Goal: Task Accomplishment & Management: Complete application form

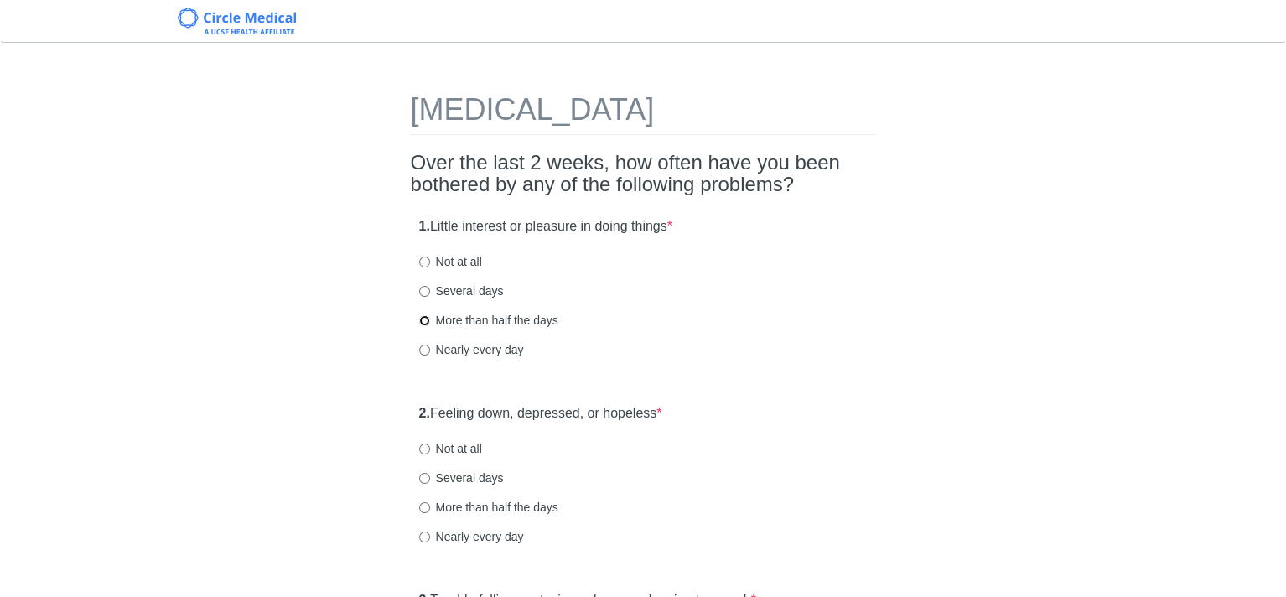
click at [424, 319] on input "More than half the days" at bounding box center [424, 320] width 11 height 11
radio input "true"
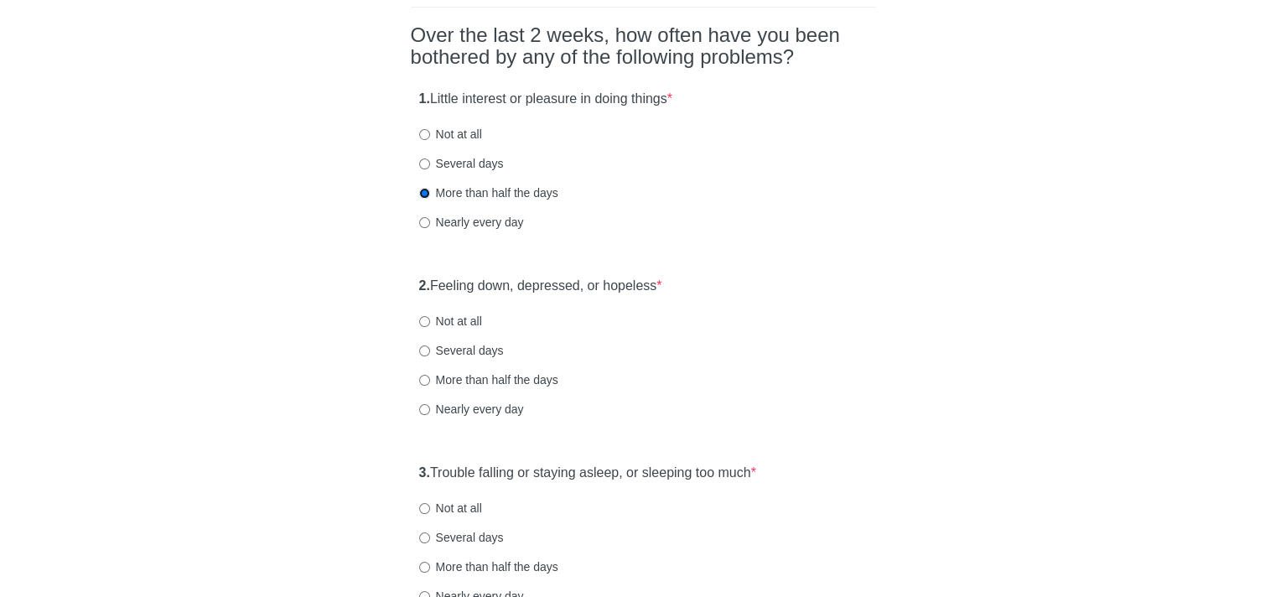
scroll to position [168, 0]
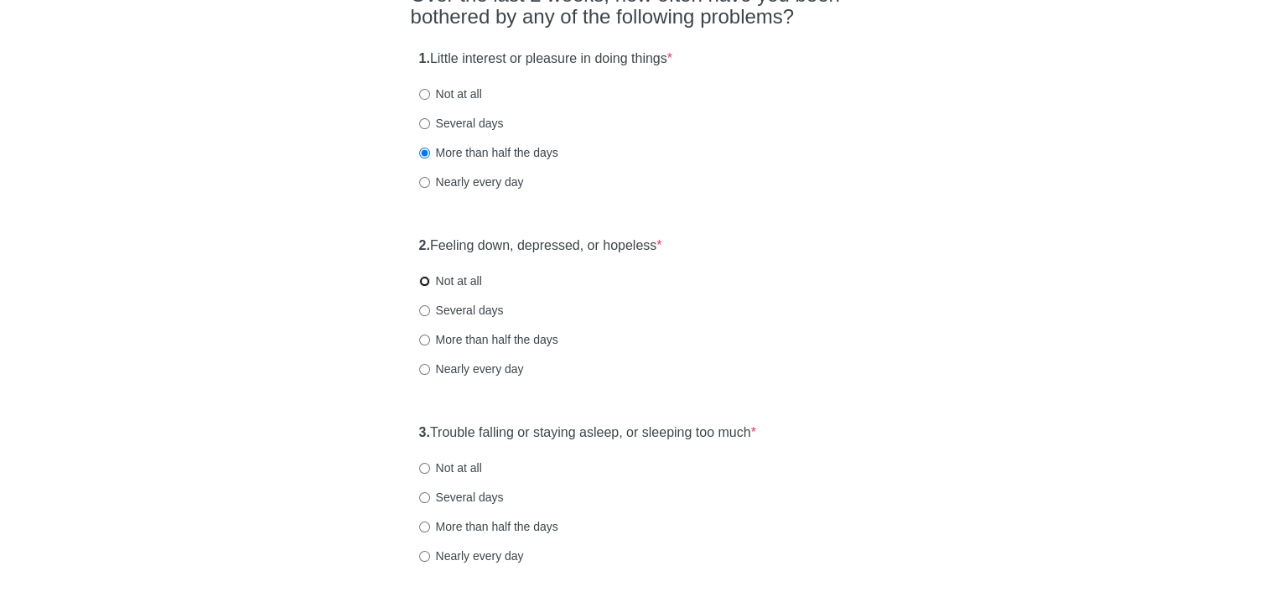
click at [423, 281] on input "Not at all" at bounding box center [424, 281] width 11 height 11
radio input "true"
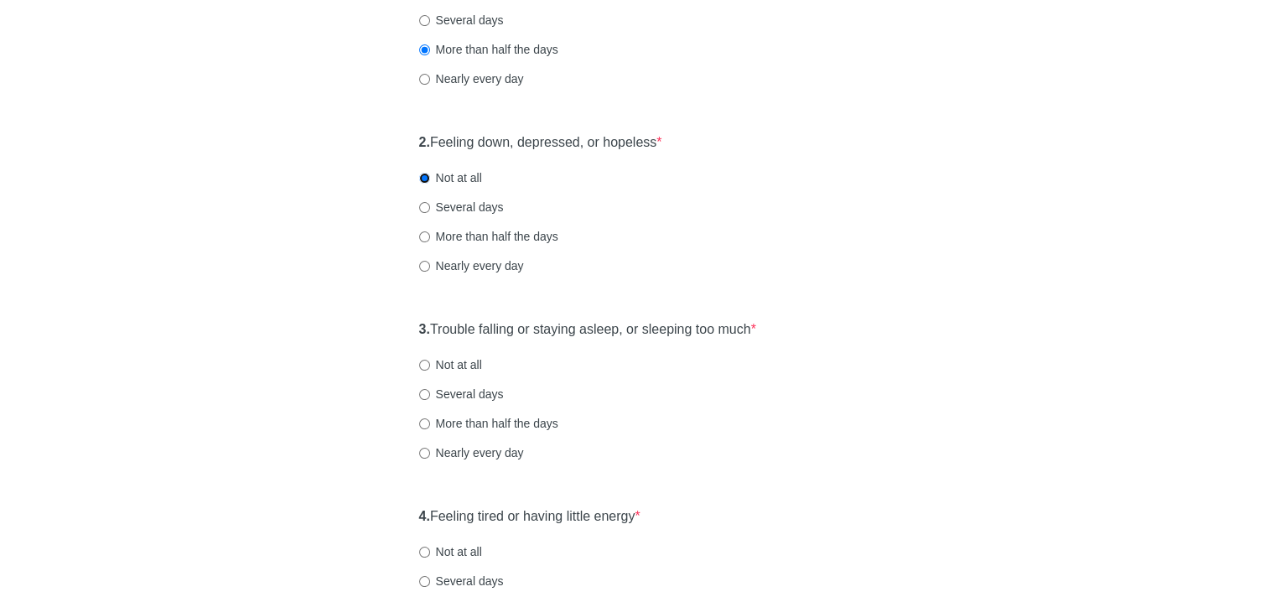
scroll to position [335, 0]
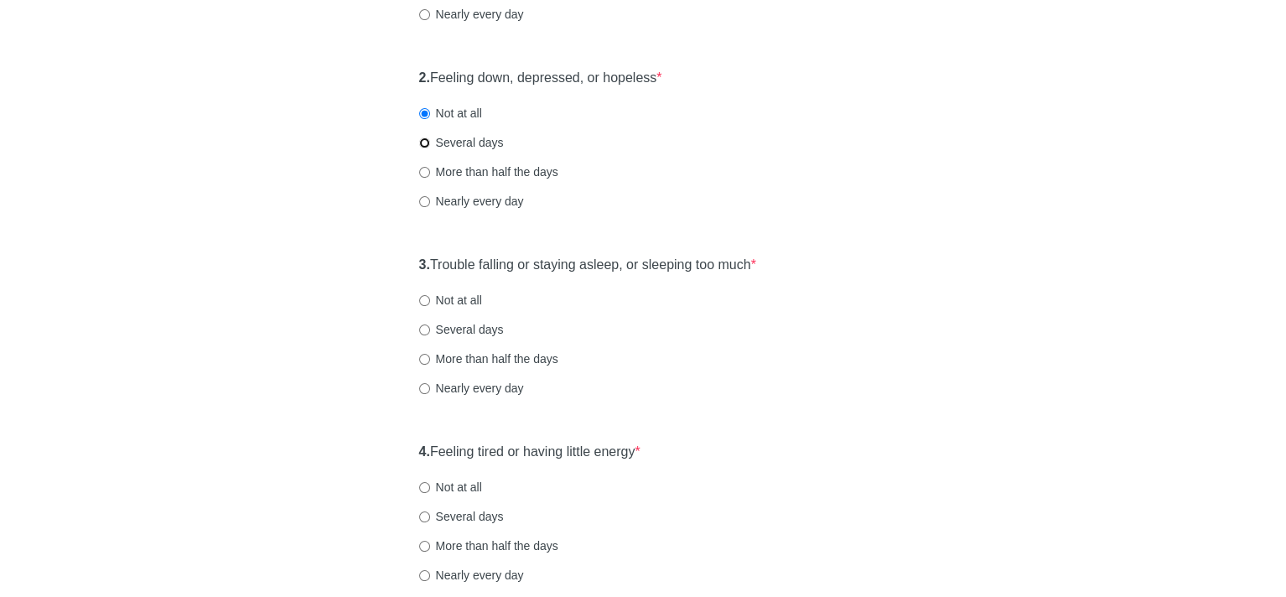
click at [423, 139] on input "Several days" at bounding box center [424, 143] width 11 height 11
radio input "true"
click at [423, 384] on input "Nearly every day" at bounding box center [424, 388] width 11 height 11
radio input "true"
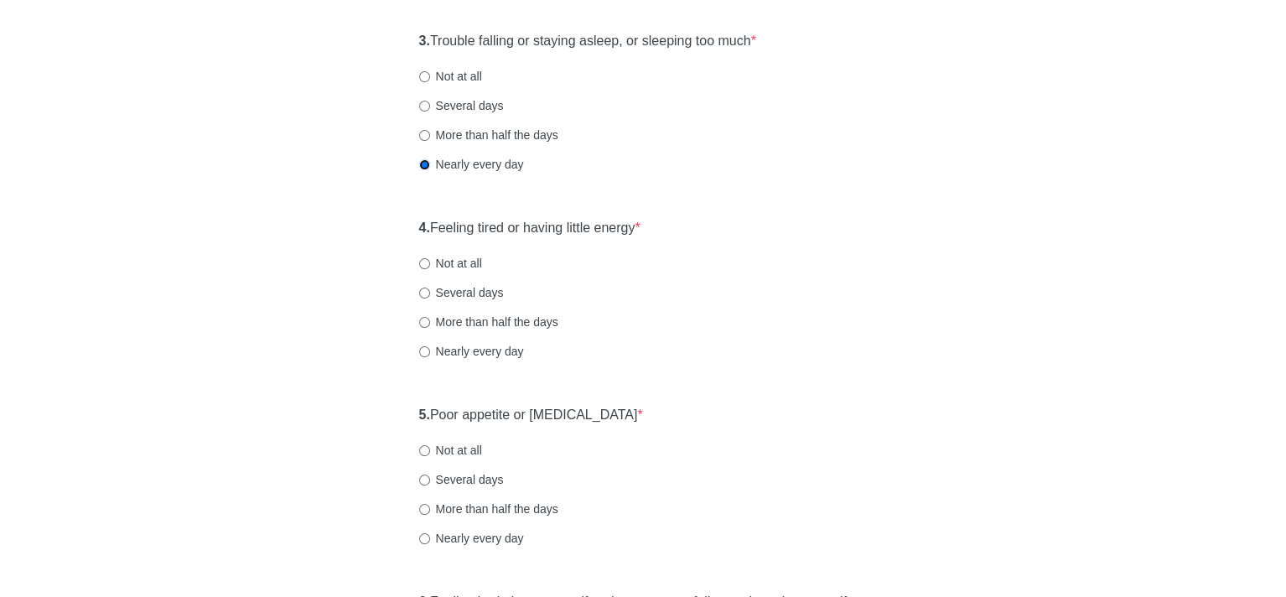
scroll to position [587, 0]
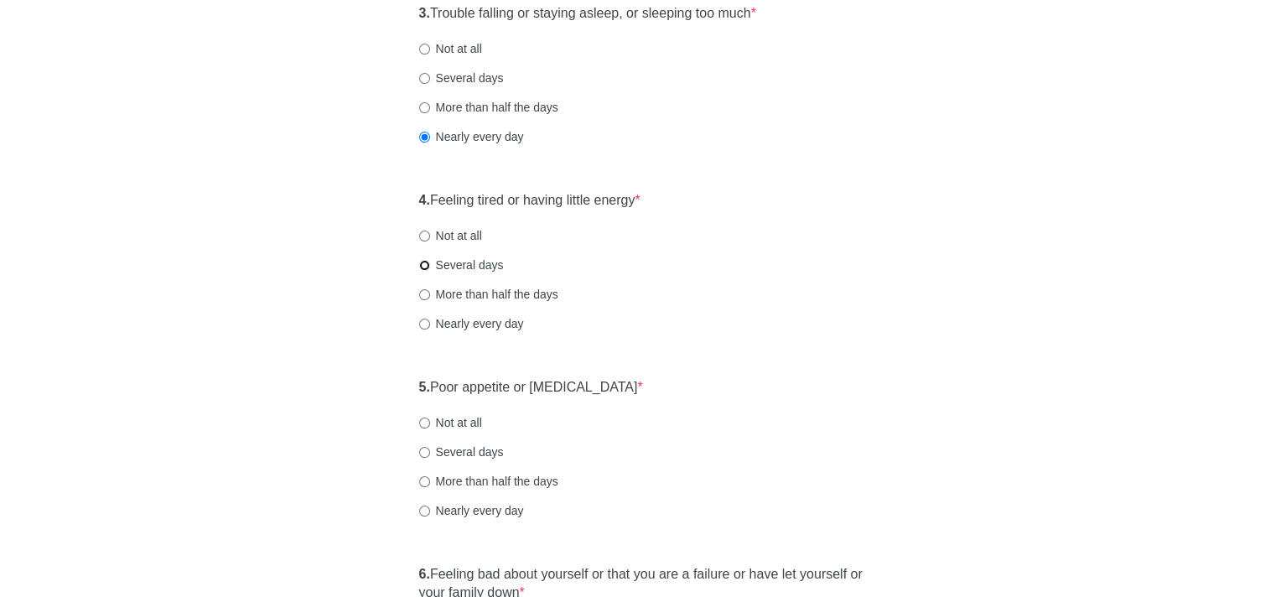
click at [423, 265] on input "Several days" at bounding box center [424, 265] width 11 height 11
radio input "true"
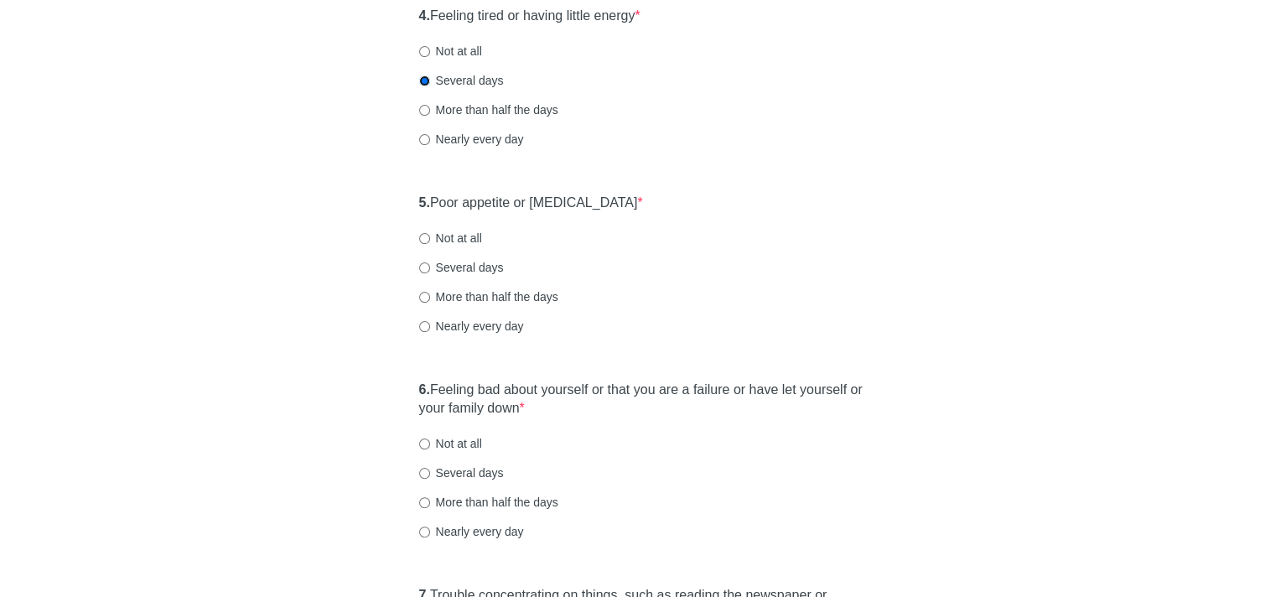
scroll to position [755, 0]
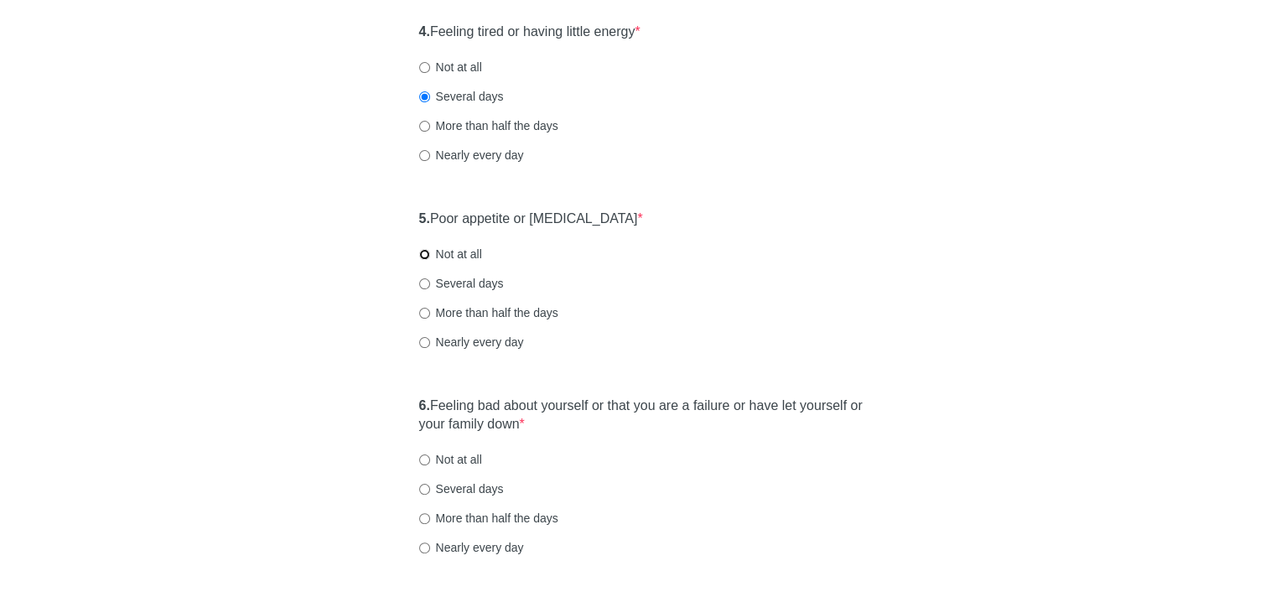
click at [423, 251] on input "Not at all" at bounding box center [424, 254] width 11 height 11
radio input "true"
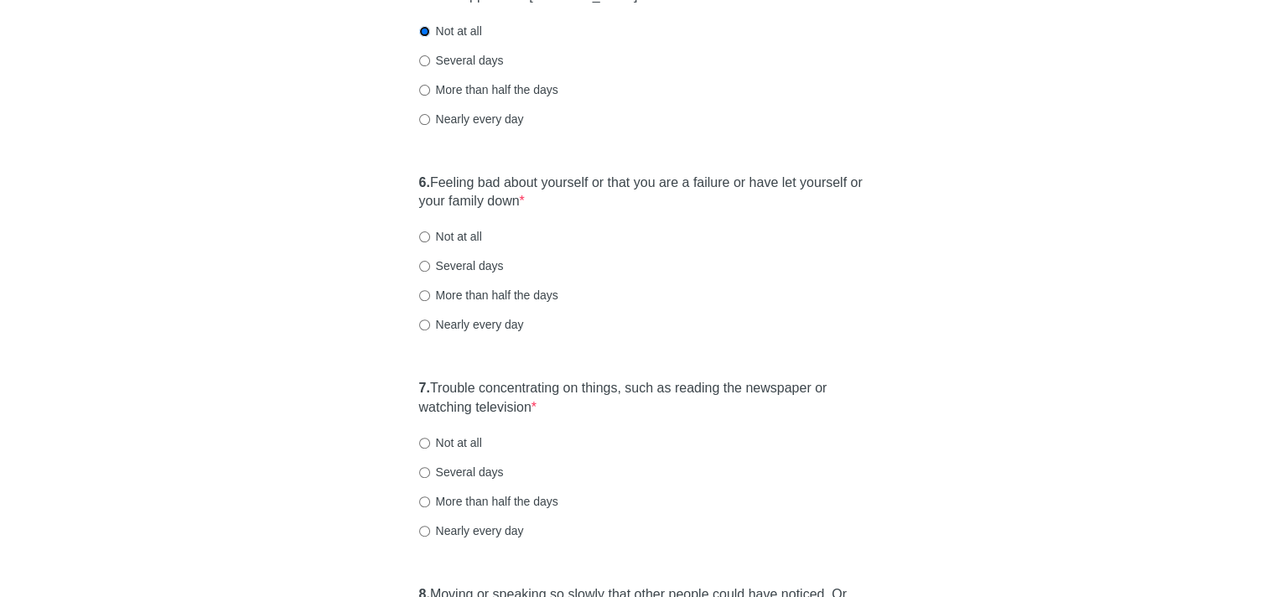
scroll to position [1007, 0]
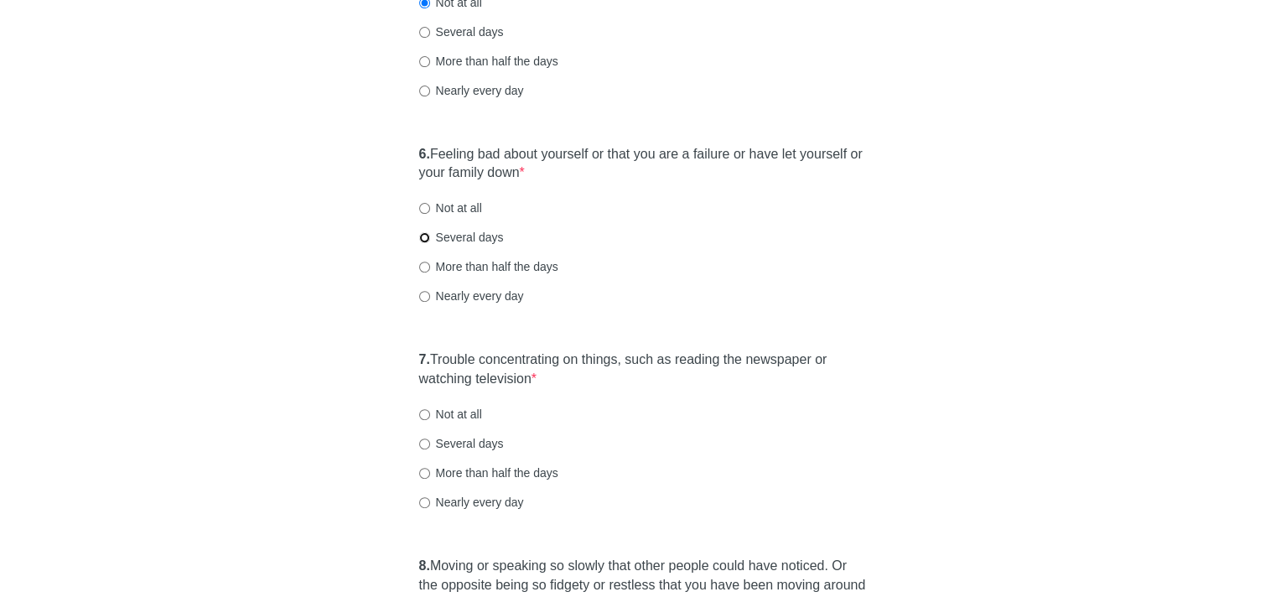
click at [426, 236] on input "Several days" at bounding box center [424, 237] width 11 height 11
radio input "true"
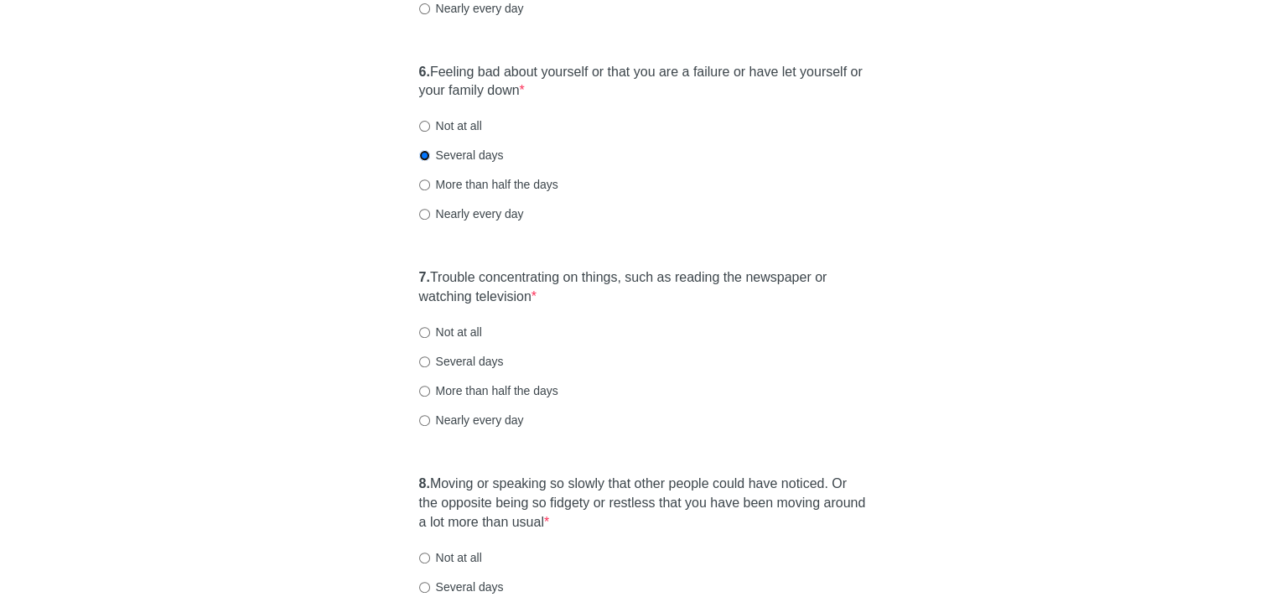
scroll to position [1091, 0]
click at [420, 357] on input "Several days" at bounding box center [424, 360] width 11 height 11
radio input "true"
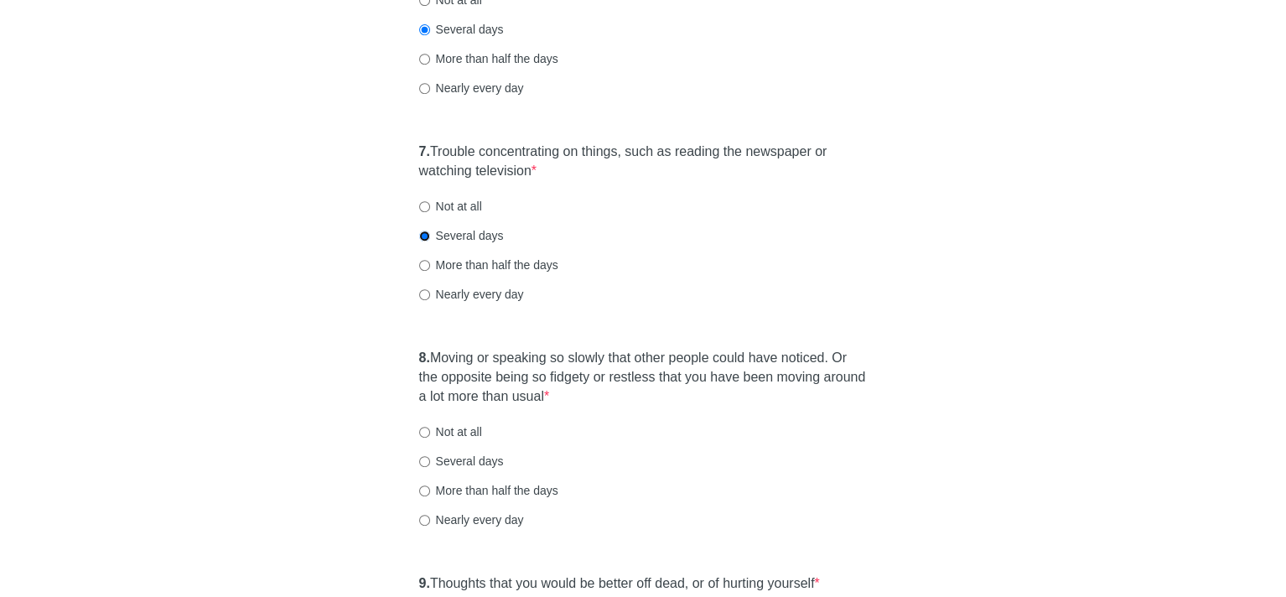
scroll to position [1342, 0]
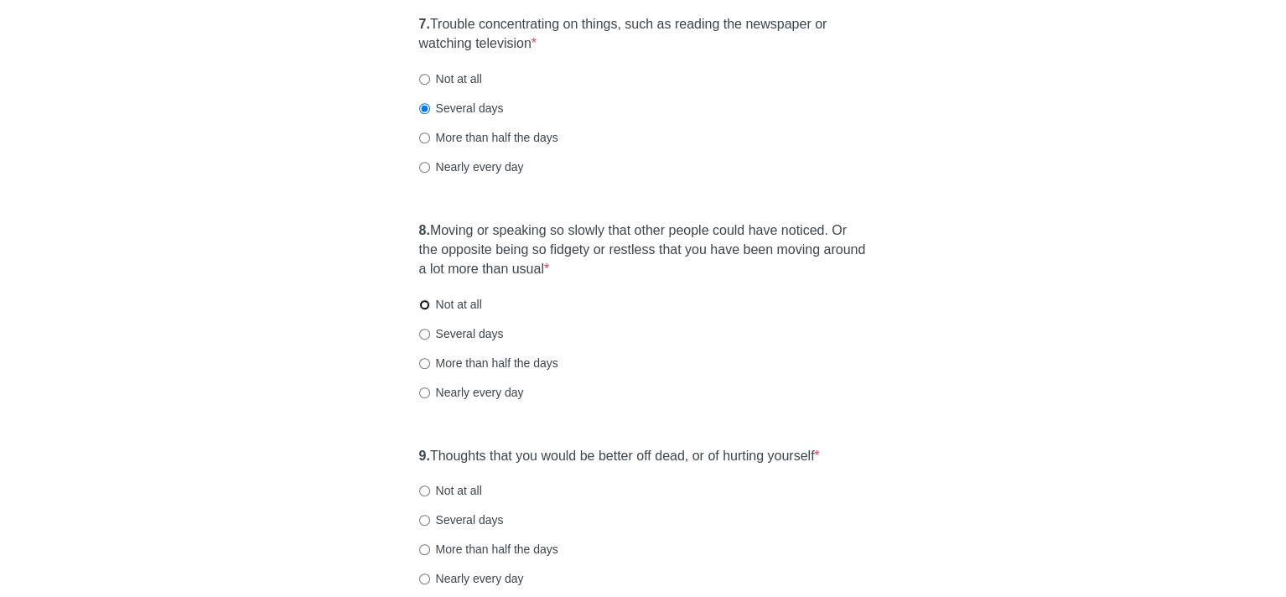
click at [425, 302] on input "Not at all" at bounding box center [424, 304] width 11 height 11
radio input "true"
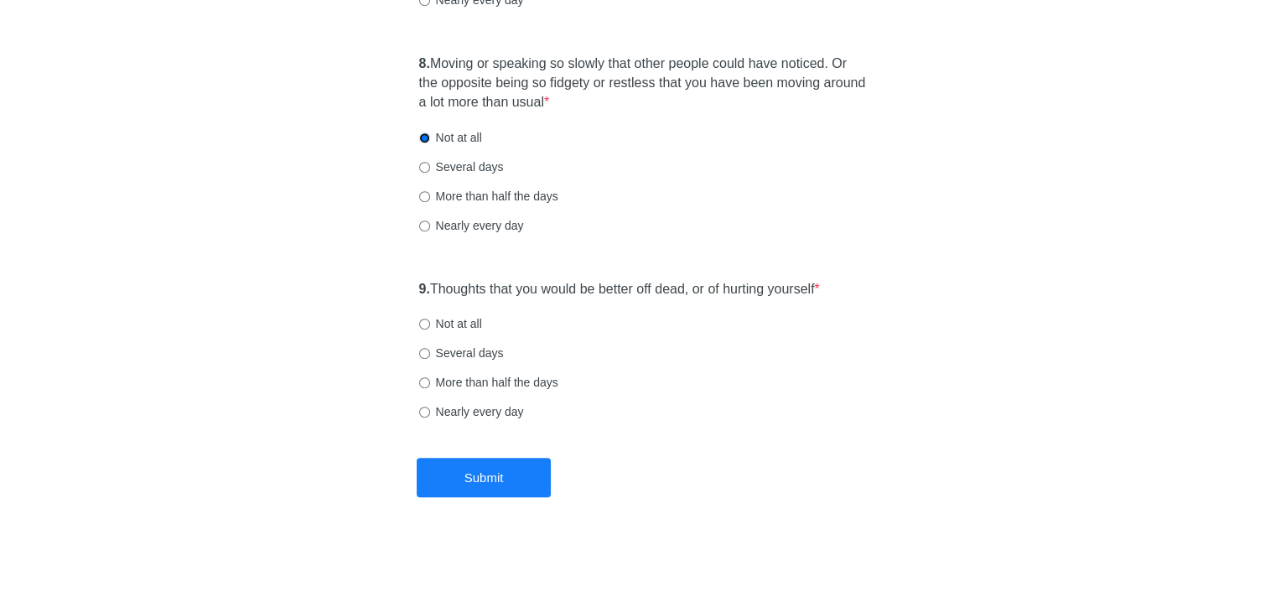
scroll to position [1510, 0]
click at [423, 322] on input "Not at all" at bounding box center [424, 323] width 11 height 11
radio input "true"
click at [501, 478] on button "Submit" at bounding box center [484, 476] width 134 height 39
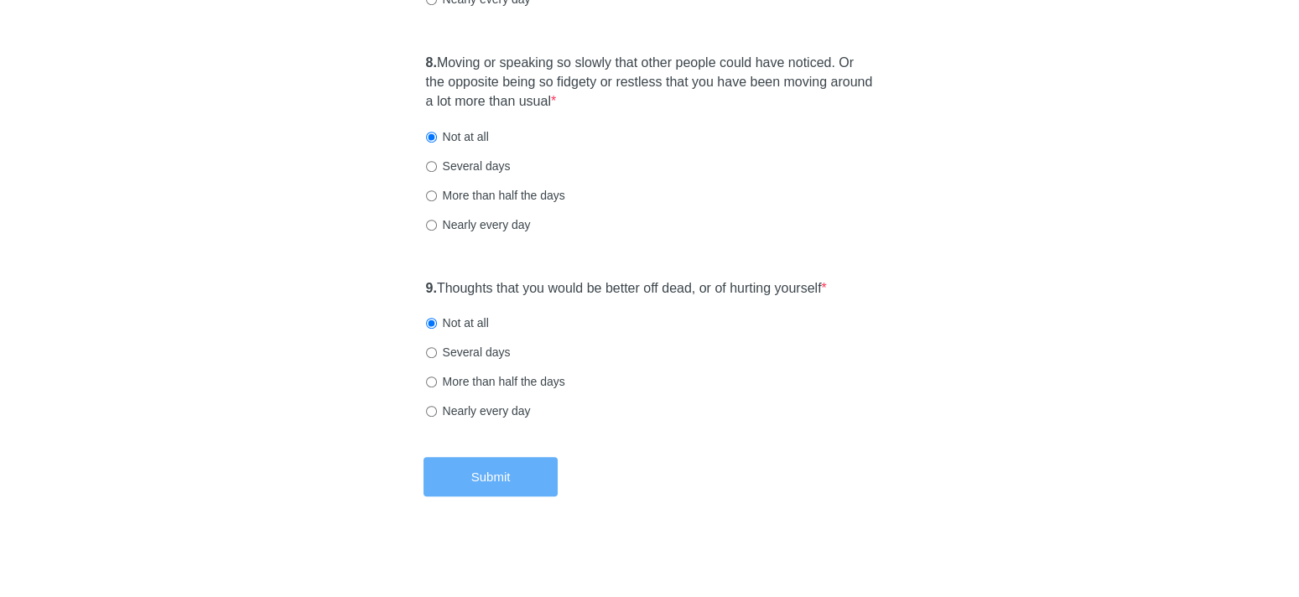
scroll to position [0, 0]
